Goal: Information Seeking & Learning: Understand process/instructions

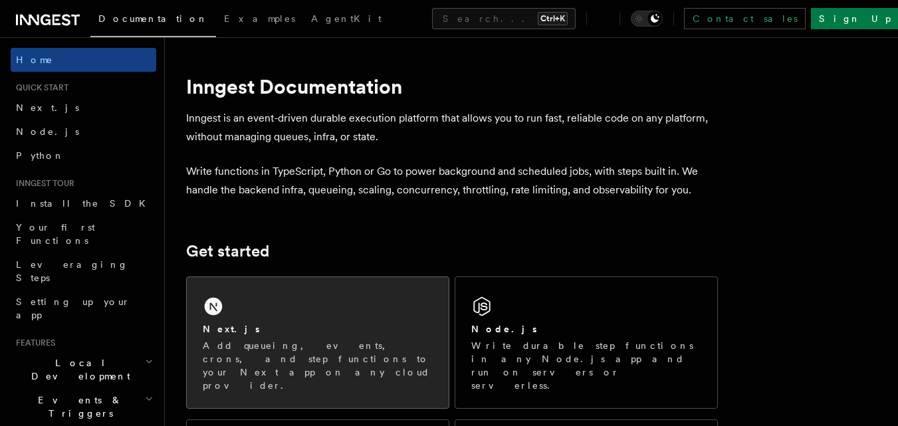
click at [307, 326] on div "Next.js" at bounding box center [318, 329] width 230 height 14
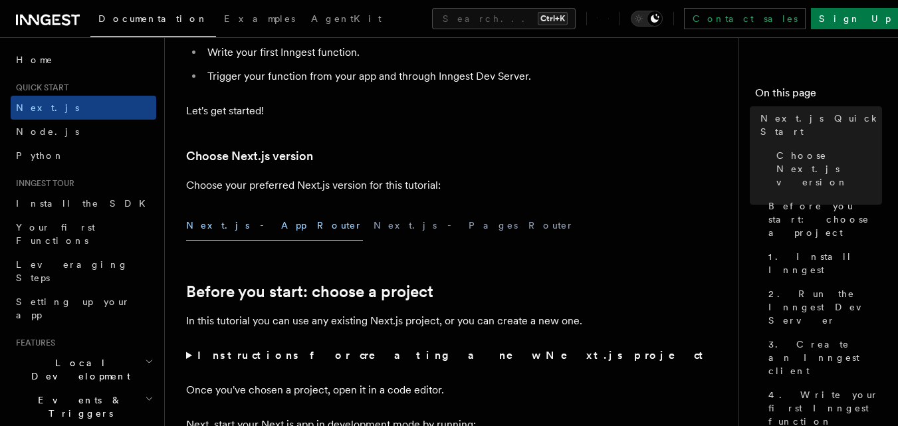
click at [246, 221] on button "Next.js - App Router" at bounding box center [274, 226] width 177 height 30
click at [245, 232] on button "Next.js - App Router" at bounding box center [274, 226] width 177 height 30
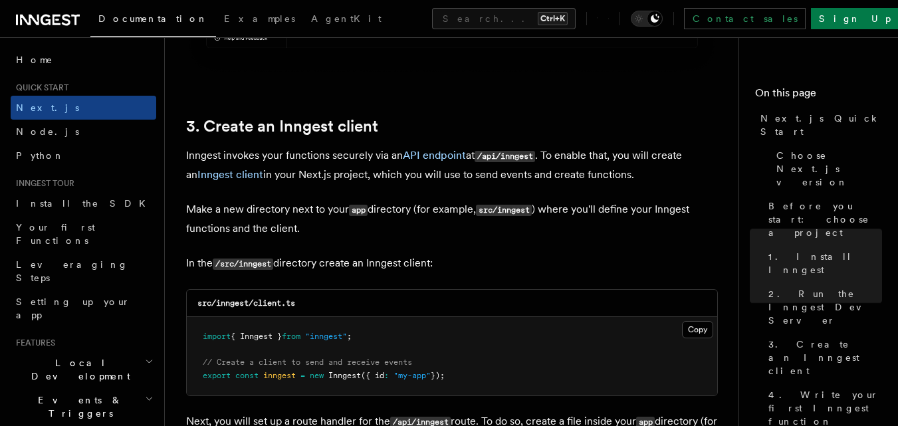
scroll to position [1573, 0]
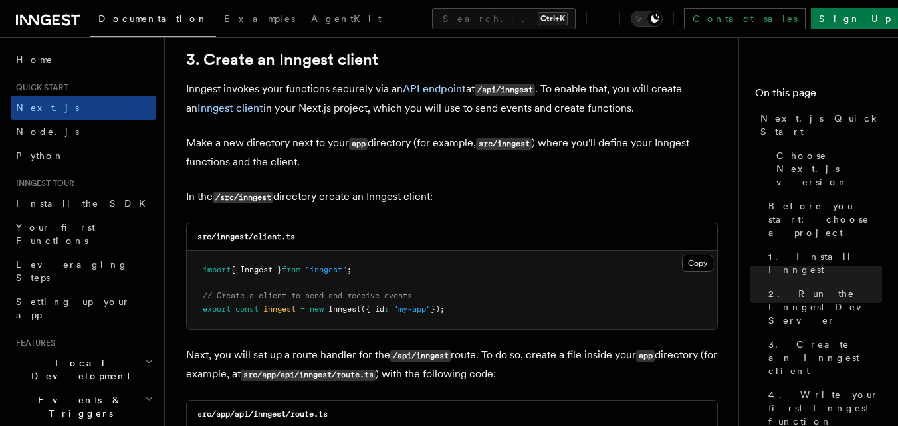
click at [695, 260] on button "Copy Copied" at bounding box center [697, 263] width 31 height 17
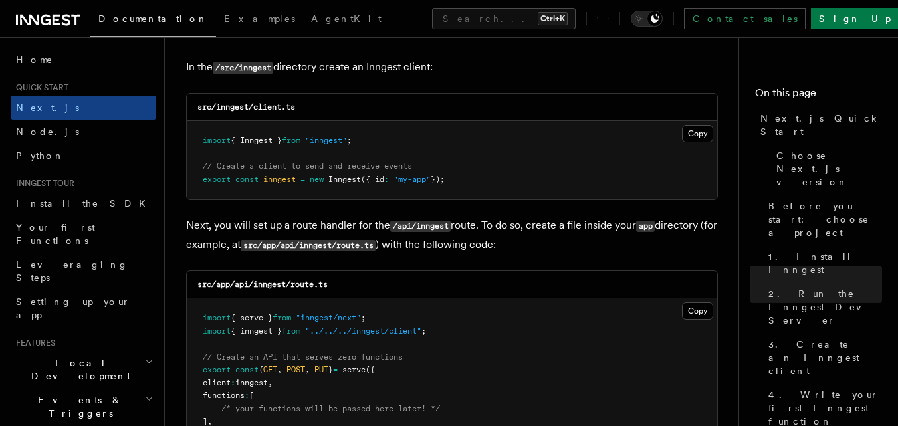
scroll to position [1749, 0]
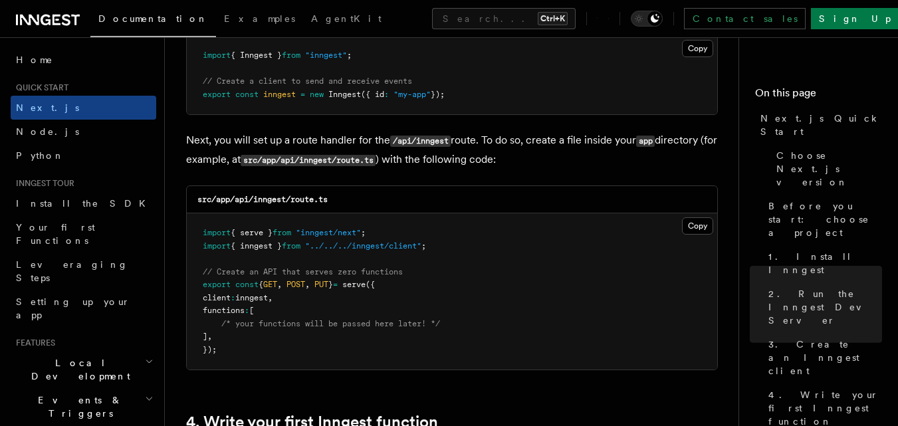
scroll to position [1781, 0]
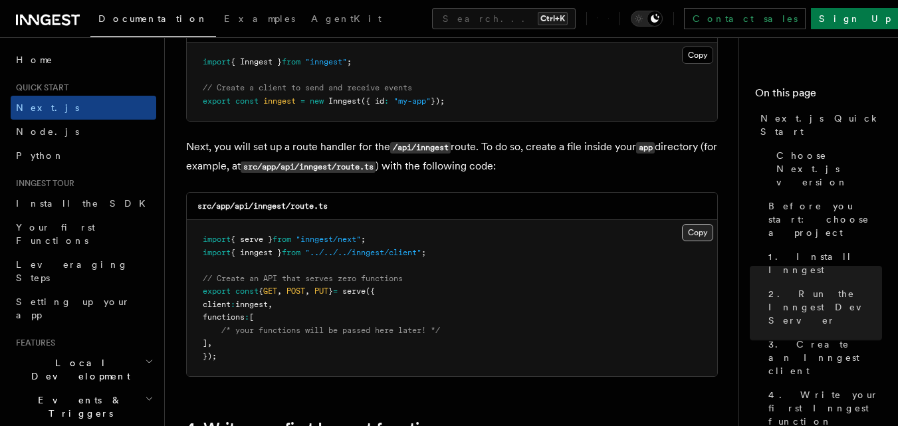
click at [697, 231] on button "Copy Copied" at bounding box center [697, 232] width 31 height 17
click at [697, 235] on button "Copy Copied" at bounding box center [697, 232] width 31 height 17
